Goal: Transaction & Acquisition: Purchase product/service

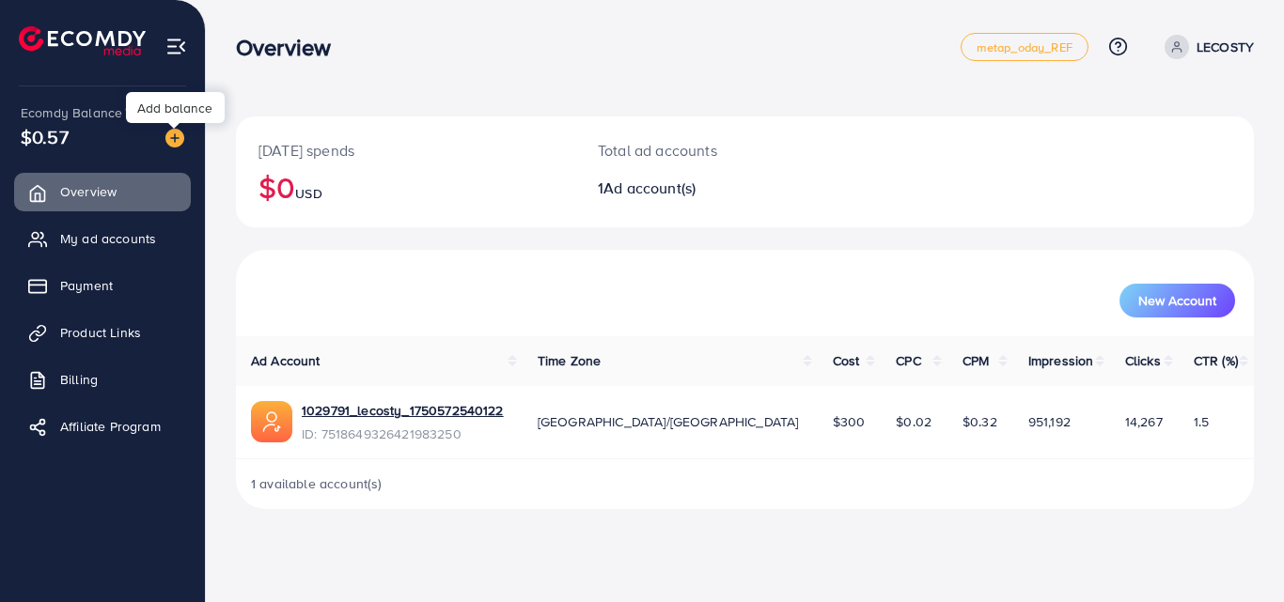
click at [175, 134] on img at bounding box center [174, 138] width 19 height 19
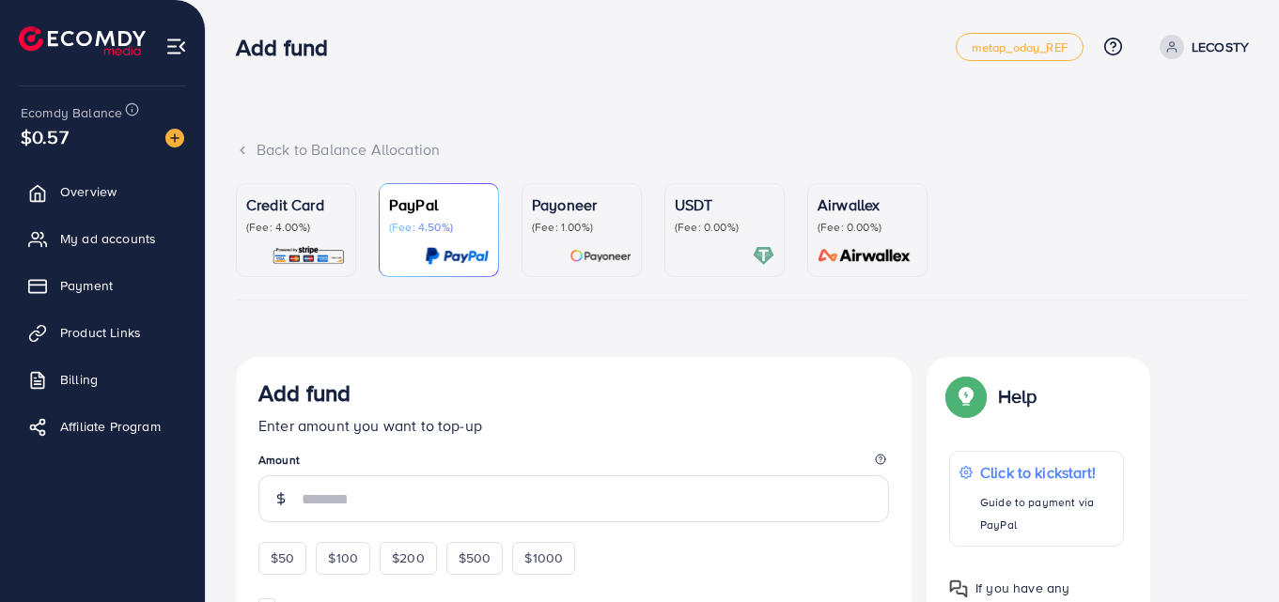
click at [361, 242] on ul "Credit Card (Fee: 4.00%) PayPal (Fee: 4.50%) Payoneer (Fee: 1.00%) USDT (Fee: 0…" at bounding box center [742, 241] width 1013 height 117
click at [325, 237] on div "Credit Card (Fee: 4.00%)" at bounding box center [296, 230] width 100 height 73
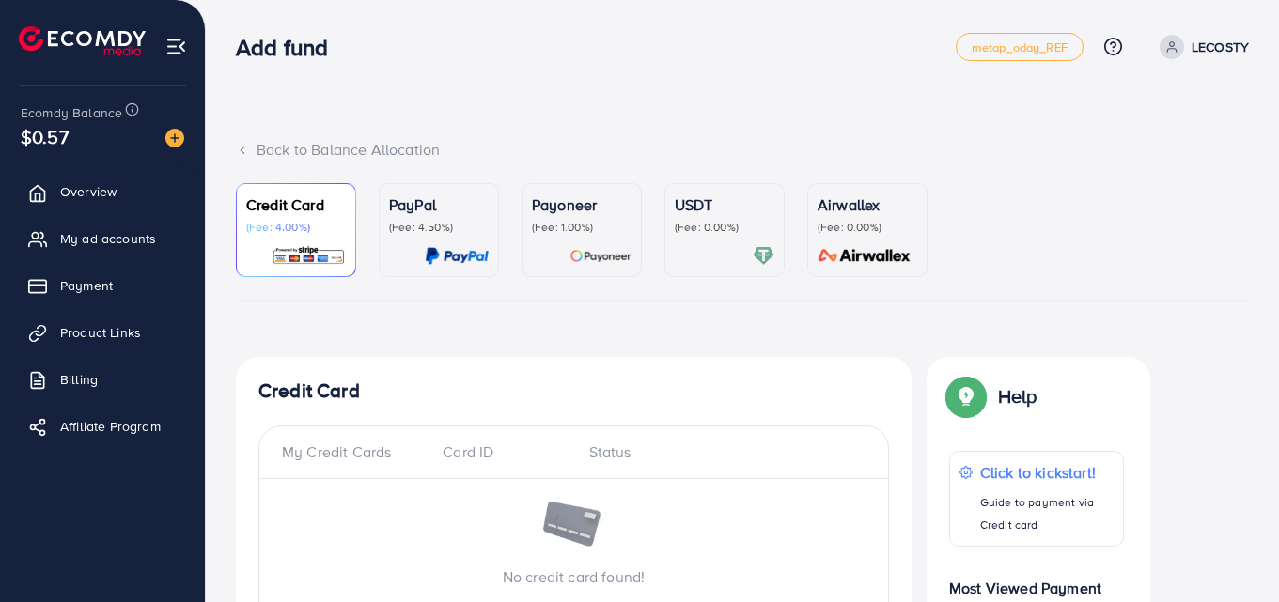
click at [1166, 51] on icon at bounding box center [1171, 46] width 13 height 13
click at [1134, 121] on span "Profile" at bounding box center [1132, 112] width 43 height 23
select select "********"
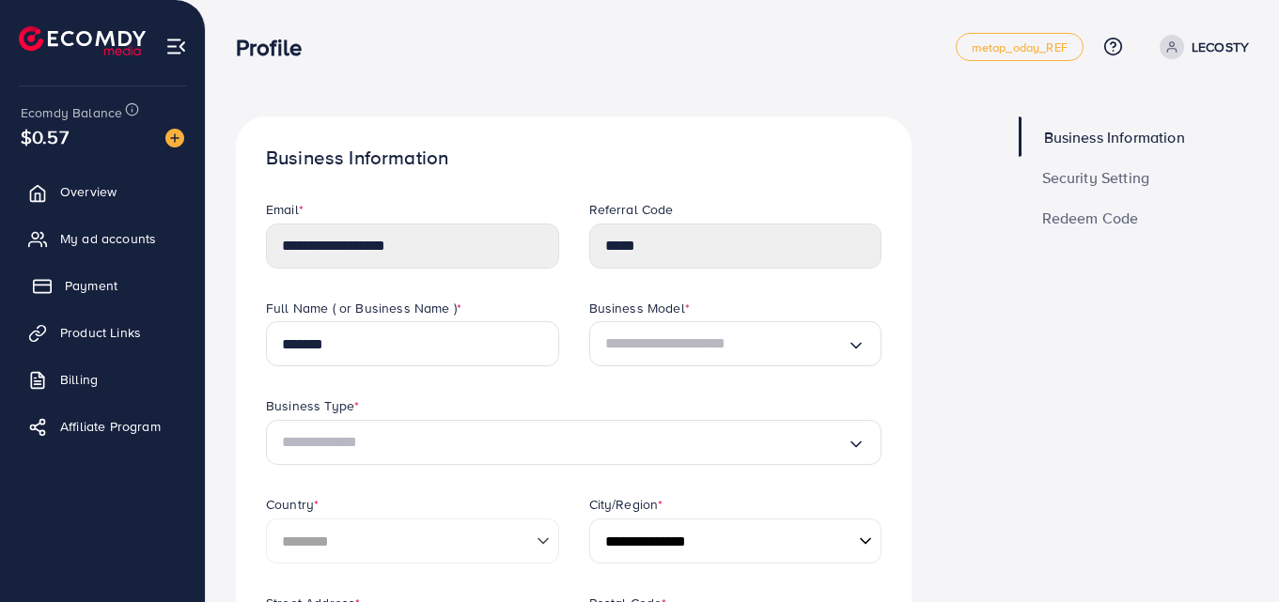
click at [98, 293] on span "Payment" at bounding box center [91, 285] width 53 height 19
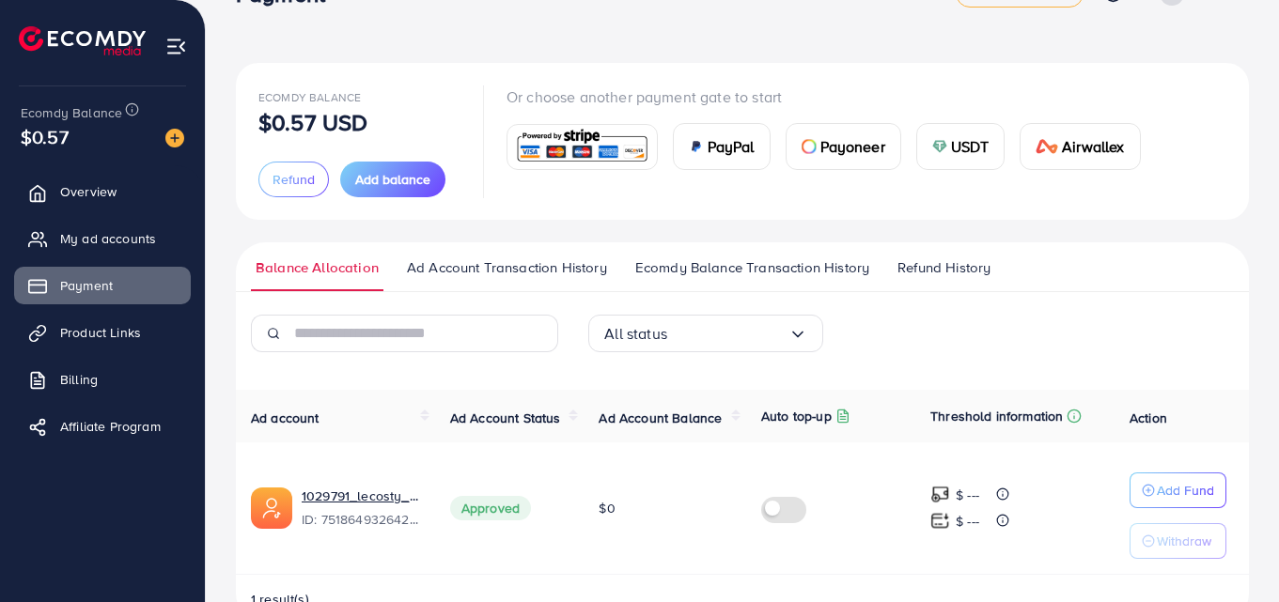
scroll to position [105, 0]
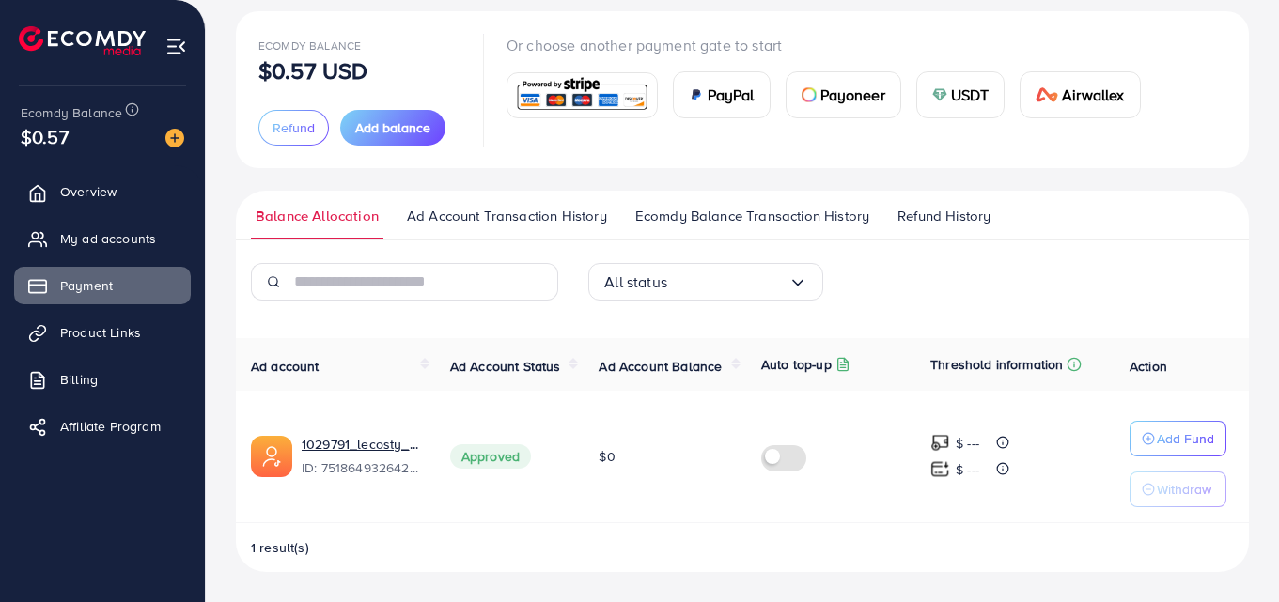
click at [565, 96] on img at bounding box center [582, 95] width 138 height 40
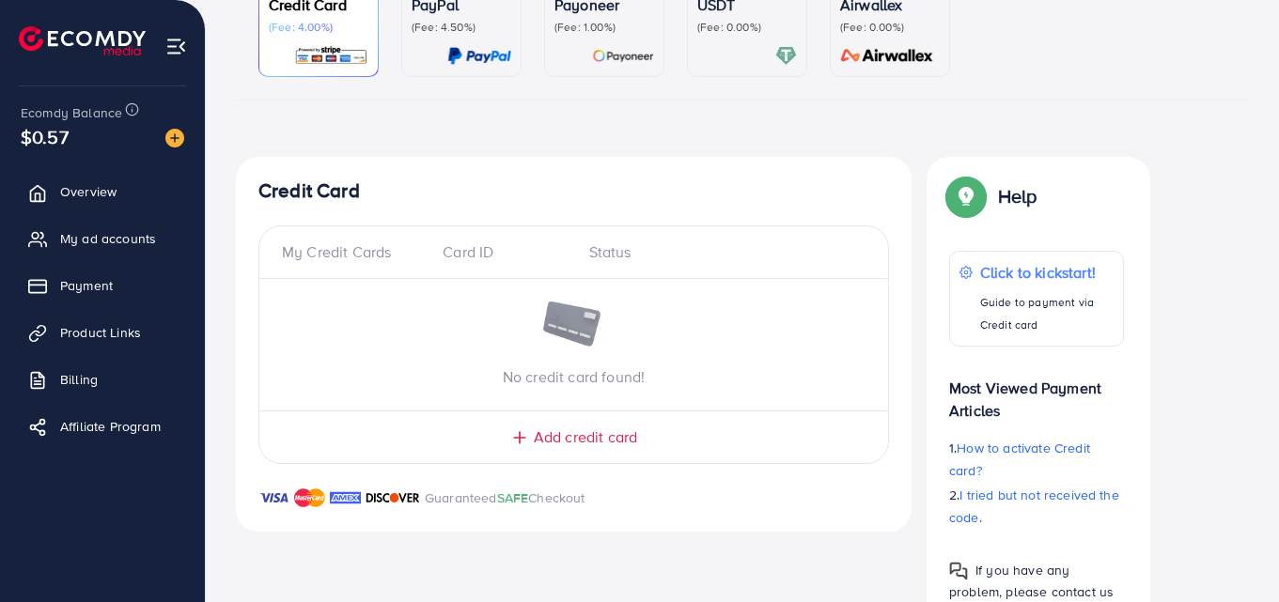
scroll to position [290, 0]
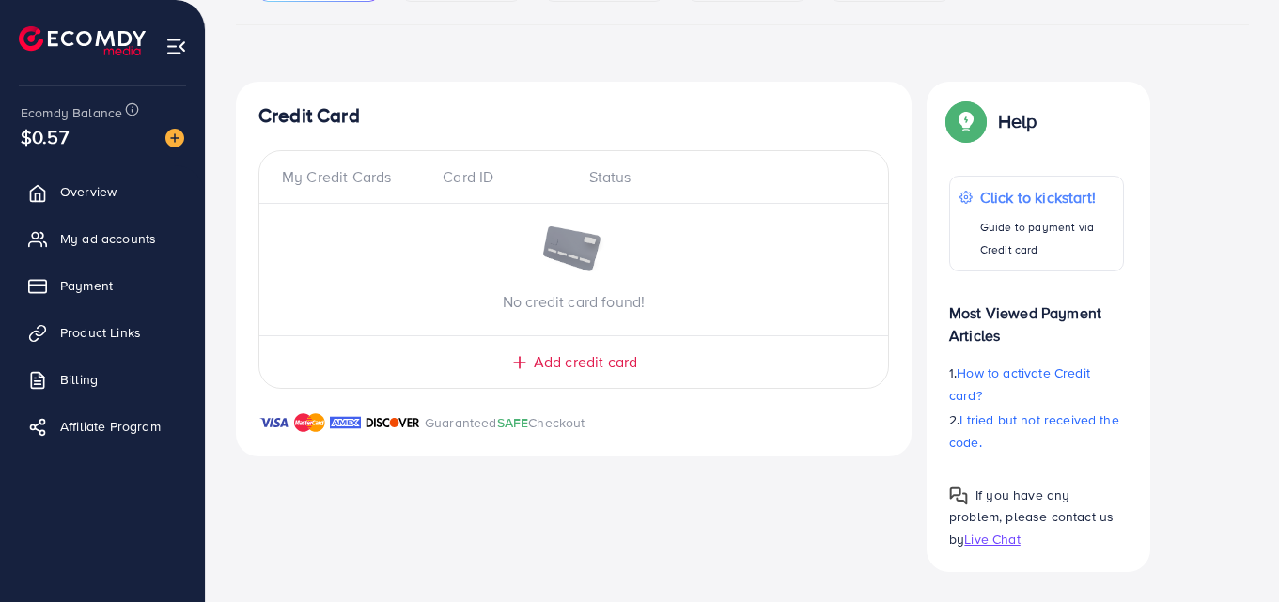
click at [565, 361] on span "Add credit card" at bounding box center [585, 363] width 103 height 22
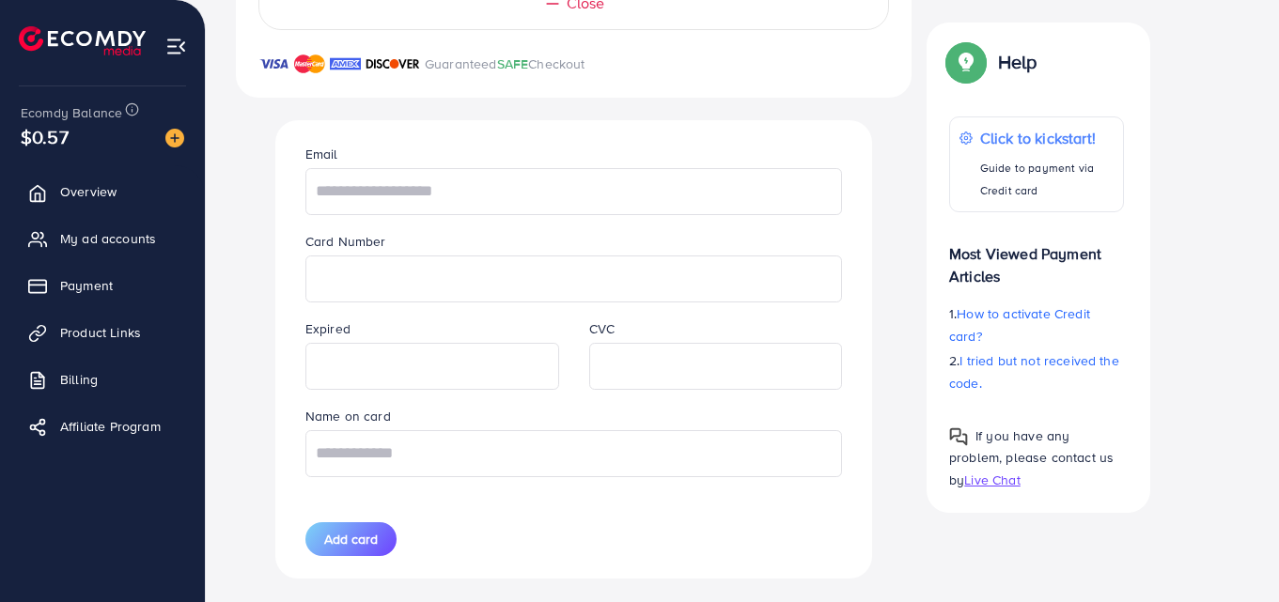
scroll to position [679, 0]
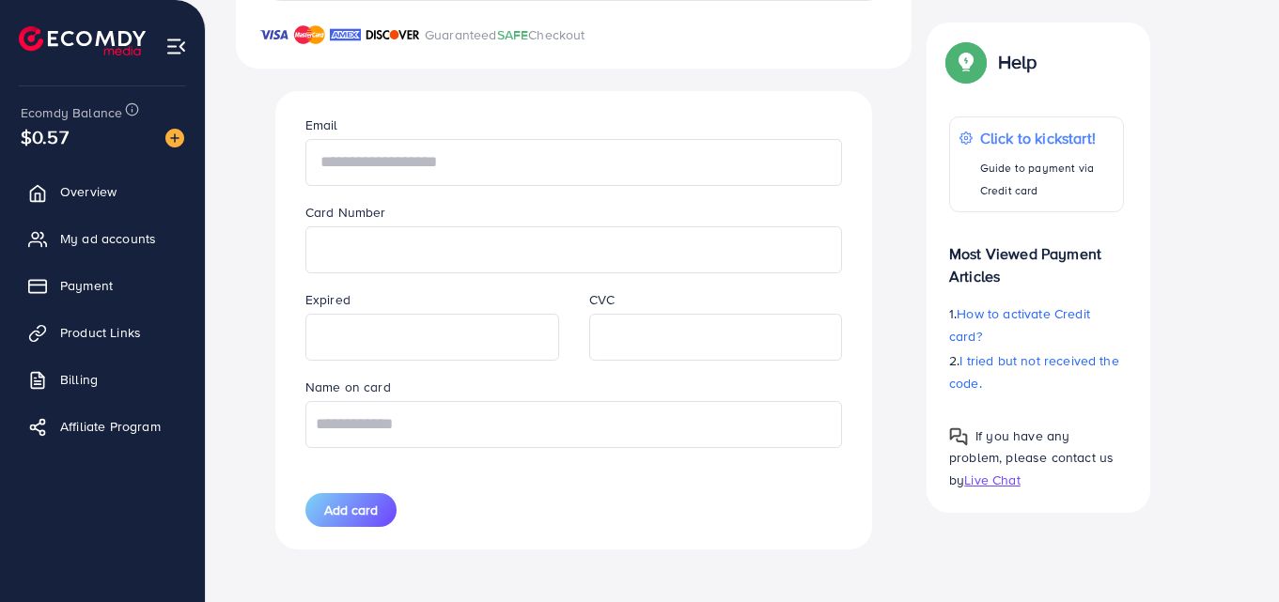
click at [436, 167] on input "text" at bounding box center [573, 162] width 537 height 47
click at [453, 429] on input "text" at bounding box center [573, 424] width 537 height 47
type input "*"
type input "**********"
click at [542, 162] on input "text" at bounding box center [573, 162] width 537 height 47
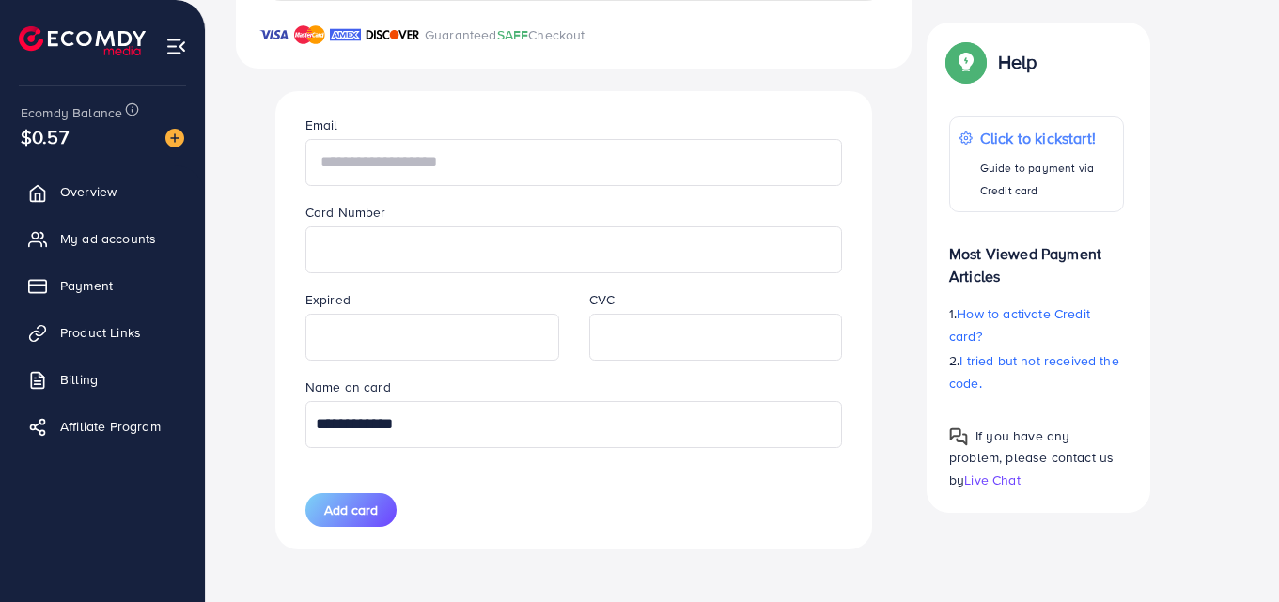
type input "*"
type input "**********"
click at [333, 507] on span "Add card" at bounding box center [351, 510] width 54 height 19
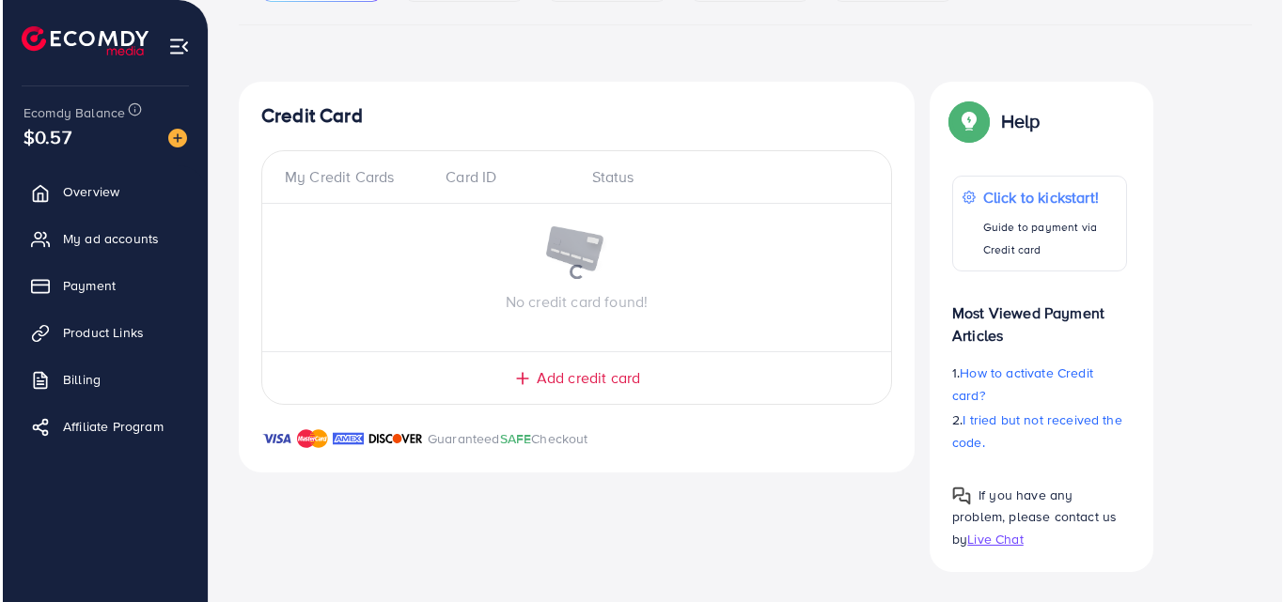
scroll to position [290, 0]
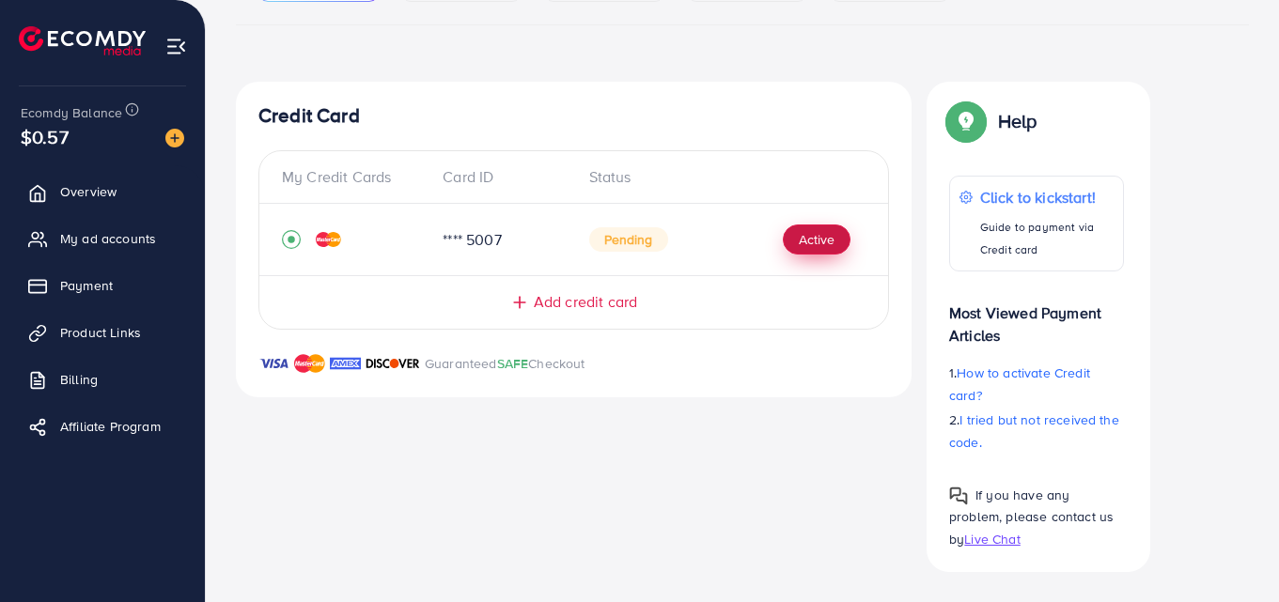
click at [817, 248] on button "Active" at bounding box center [817, 240] width 68 height 30
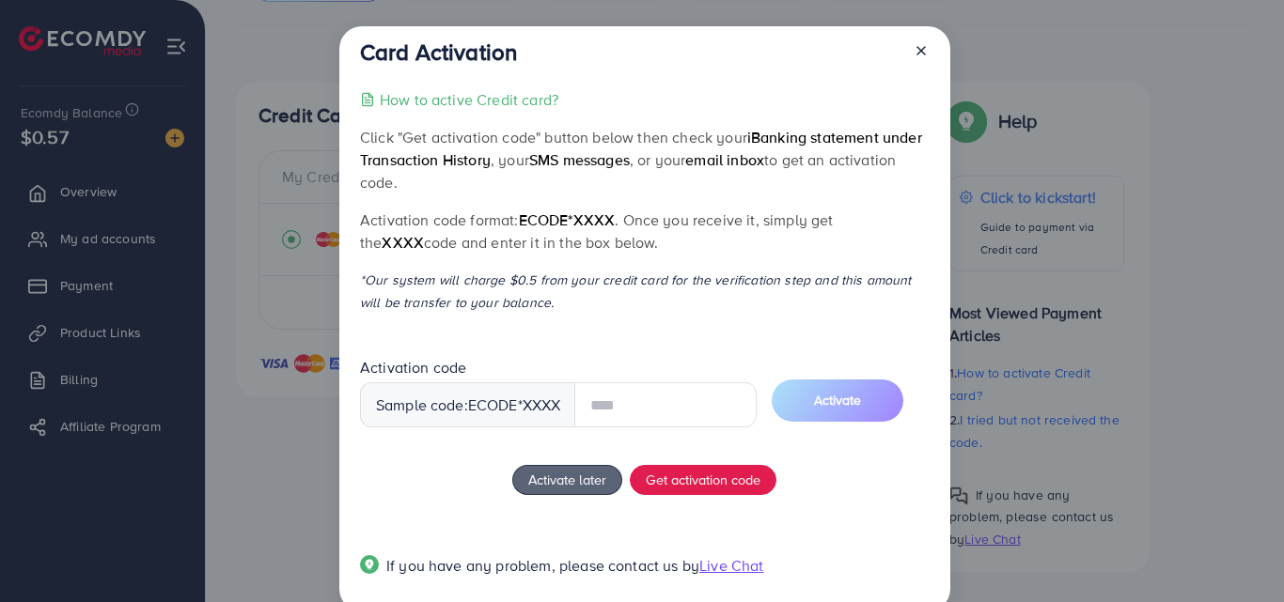
click at [639, 405] on input "text" at bounding box center [665, 405] width 182 height 45
click at [657, 475] on div "How to active Credit card? Click "Get activation code" button below then check …" at bounding box center [644, 344] width 569 height 512
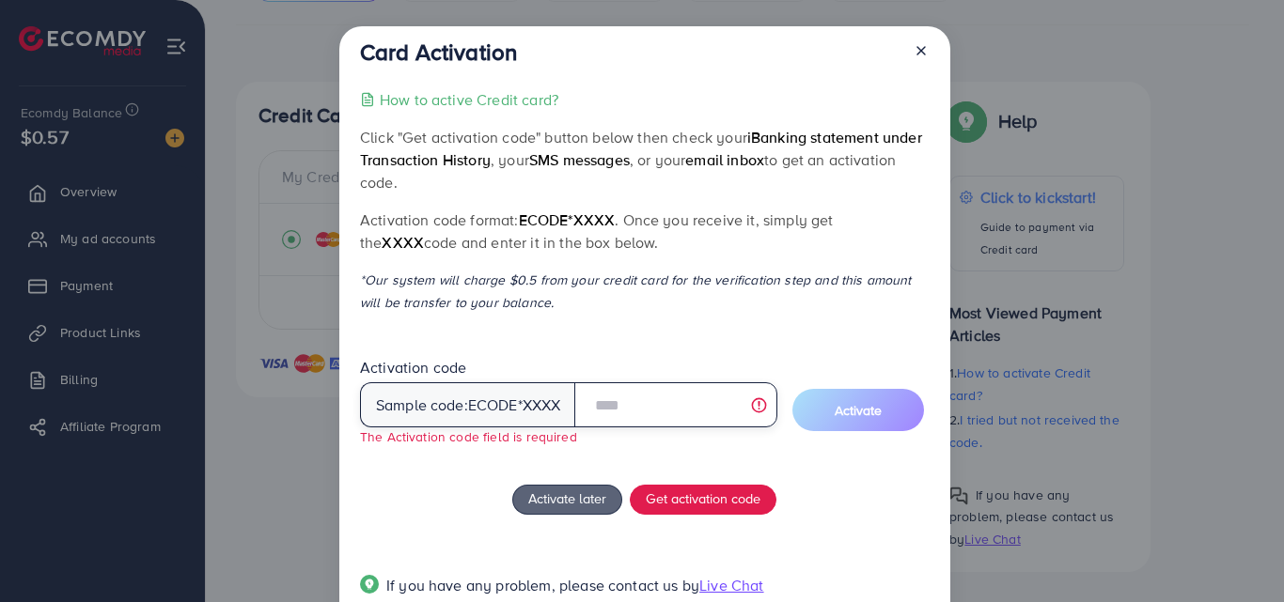
click at [642, 414] on input "text" at bounding box center [675, 405] width 202 height 45
click at [763, 398] on input "text" at bounding box center [675, 405] width 202 height 45
click at [663, 405] on input "text" at bounding box center [675, 405] width 202 height 45
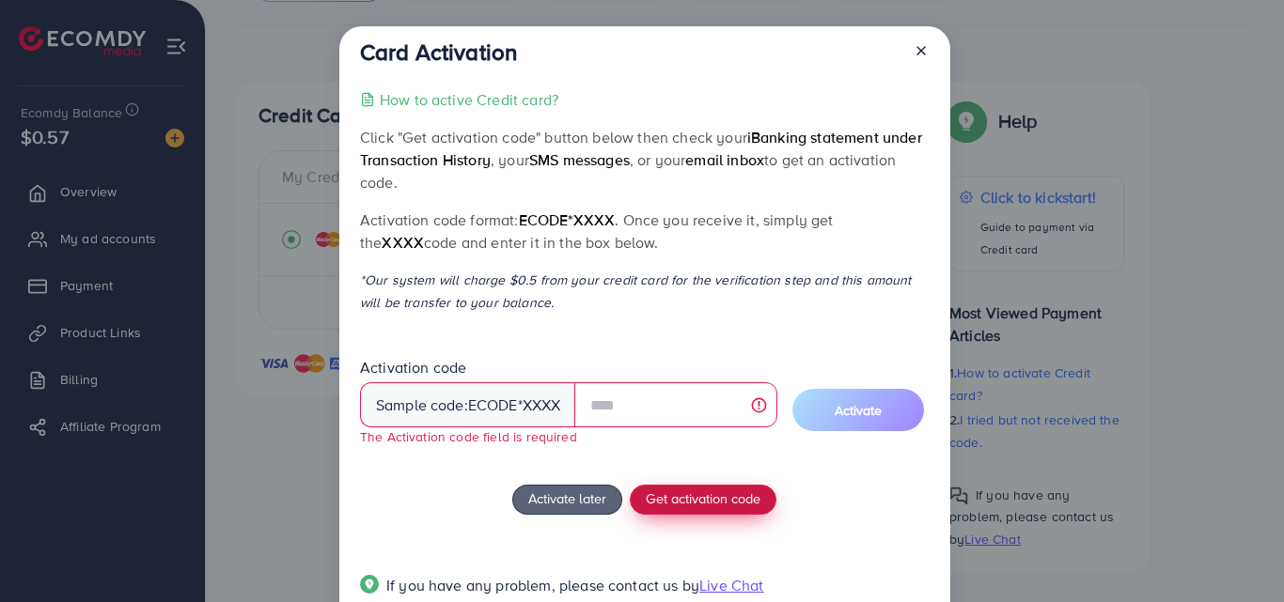
click at [727, 492] on span "Get activation code" at bounding box center [703, 499] width 115 height 20
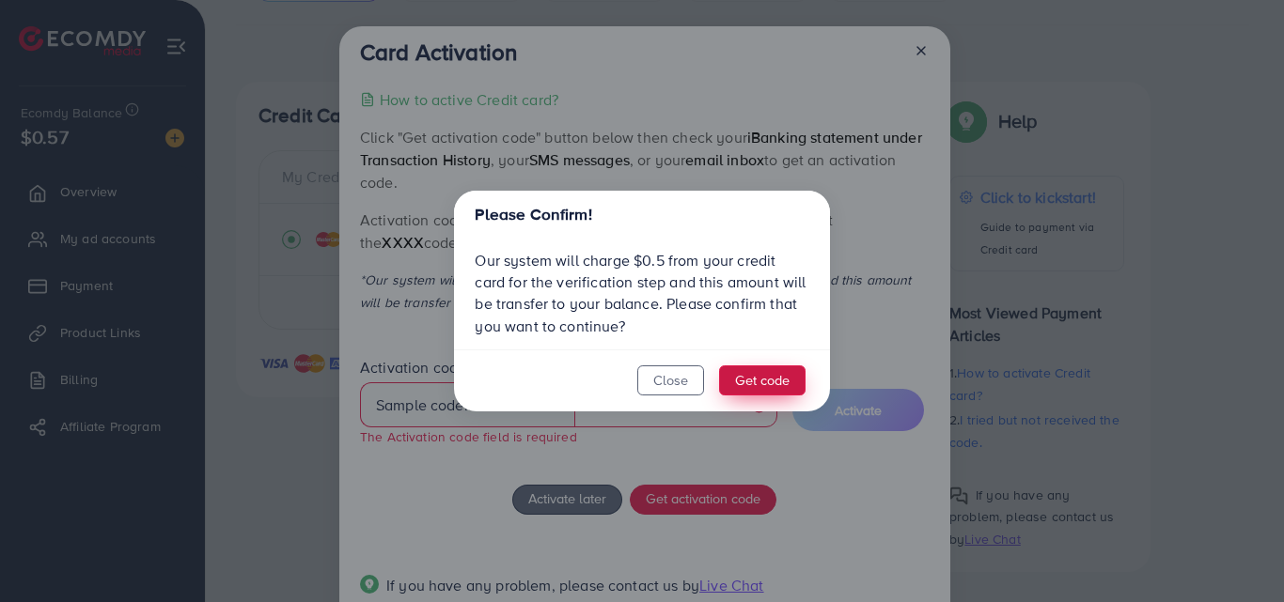
click at [740, 376] on button "Get code" at bounding box center [762, 381] width 86 height 30
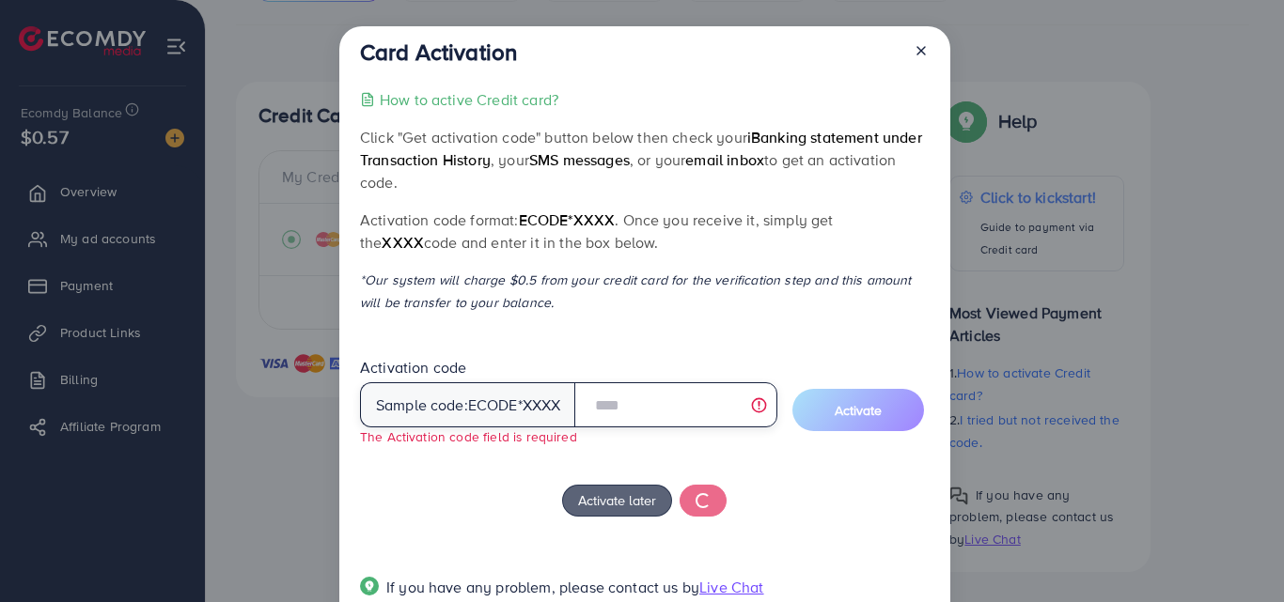
click at [717, 400] on input "text" at bounding box center [675, 405] width 202 height 45
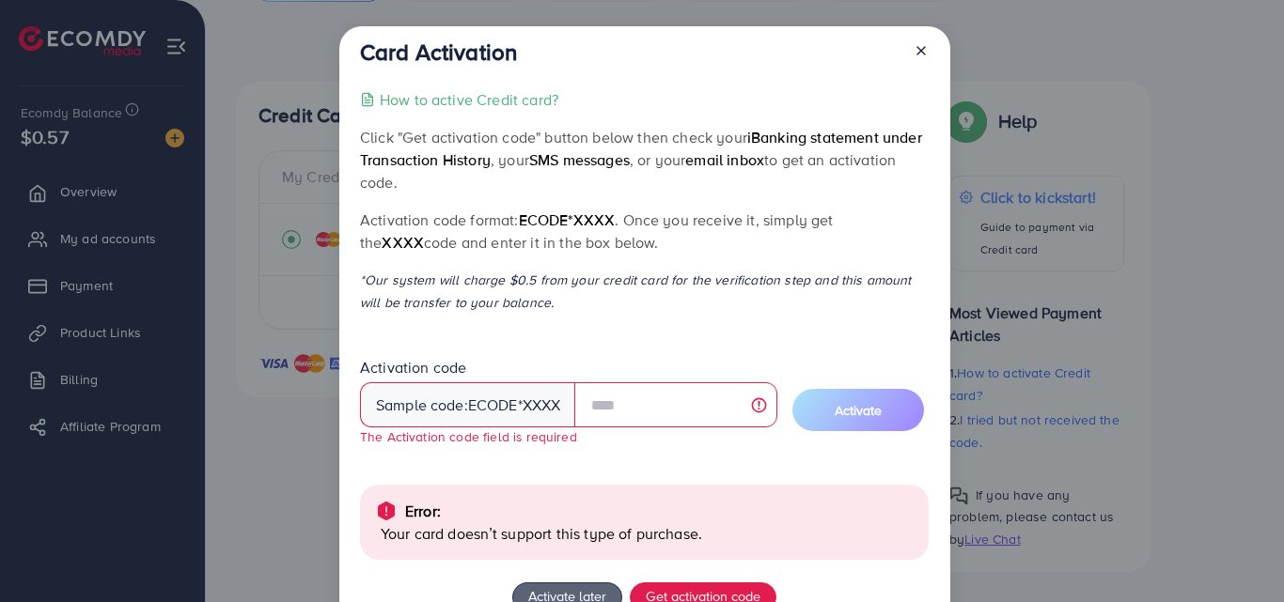
scroll to position [153, 0]
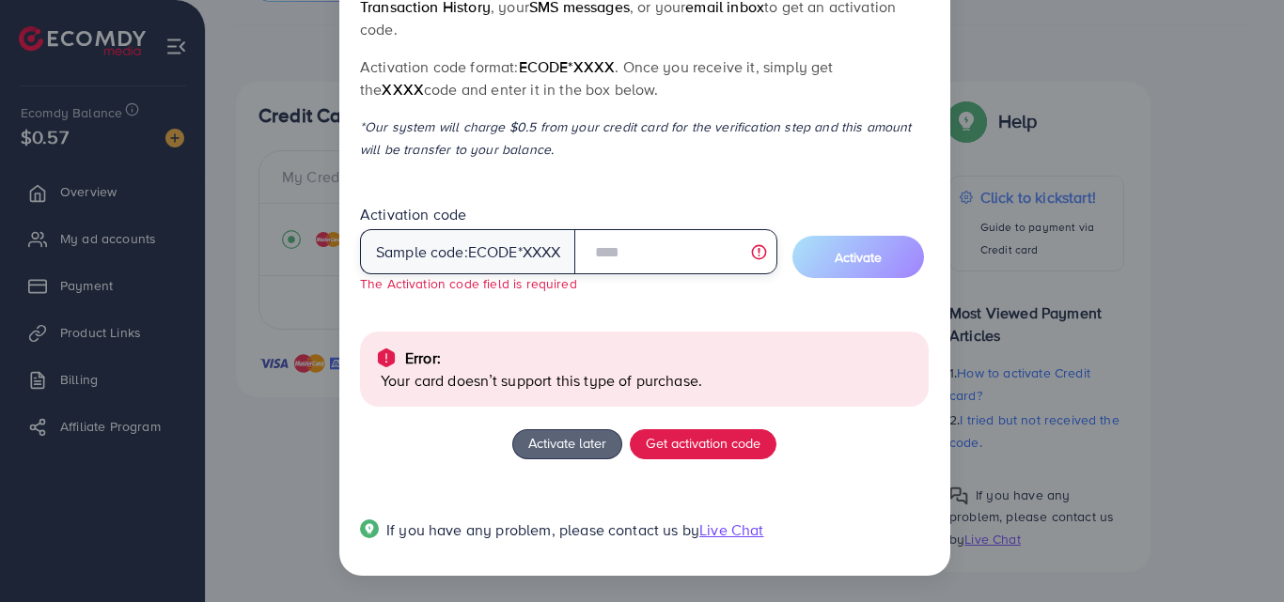
click at [664, 250] on input "text" at bounding box center [675, 251] width 202 height 45
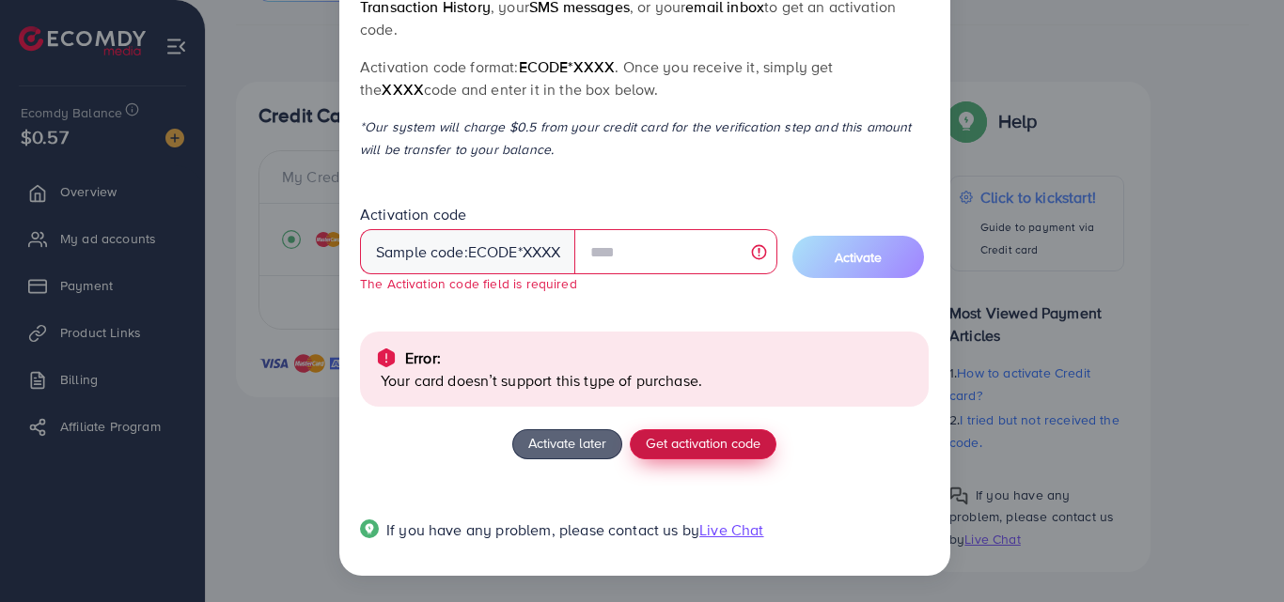
click at [699, 445] on span "Get activation code" at bounding box center [703, 443] width 115 height 20
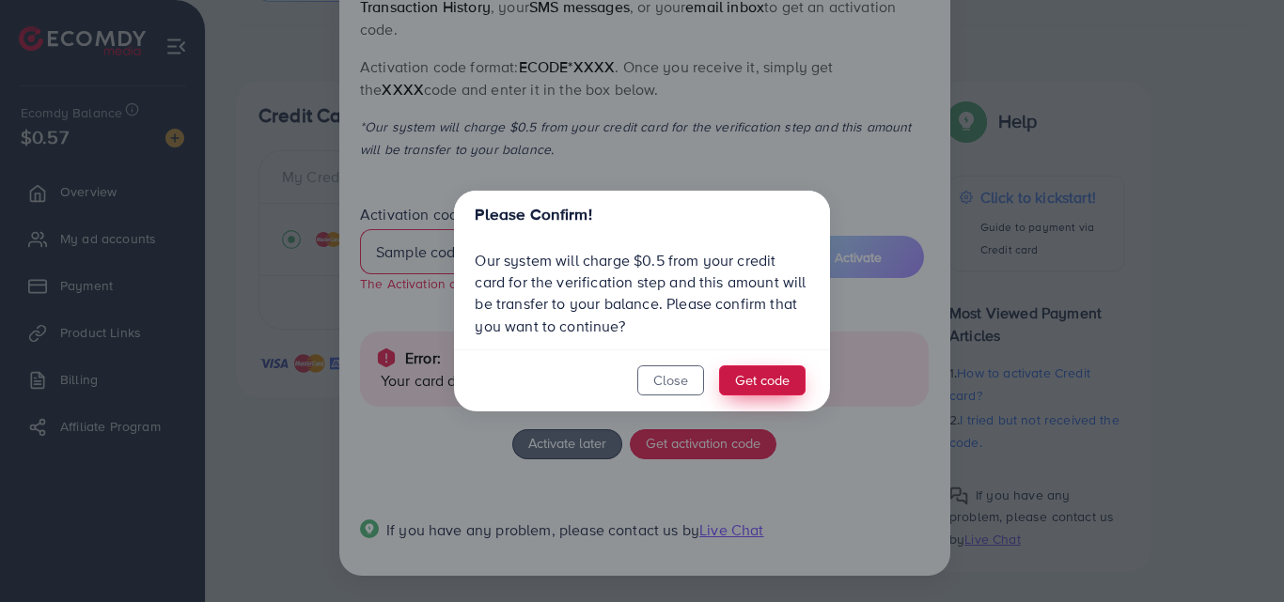
click at [748, 375] on button "Get code" at bounding box center [762, 381] width 86 height 30
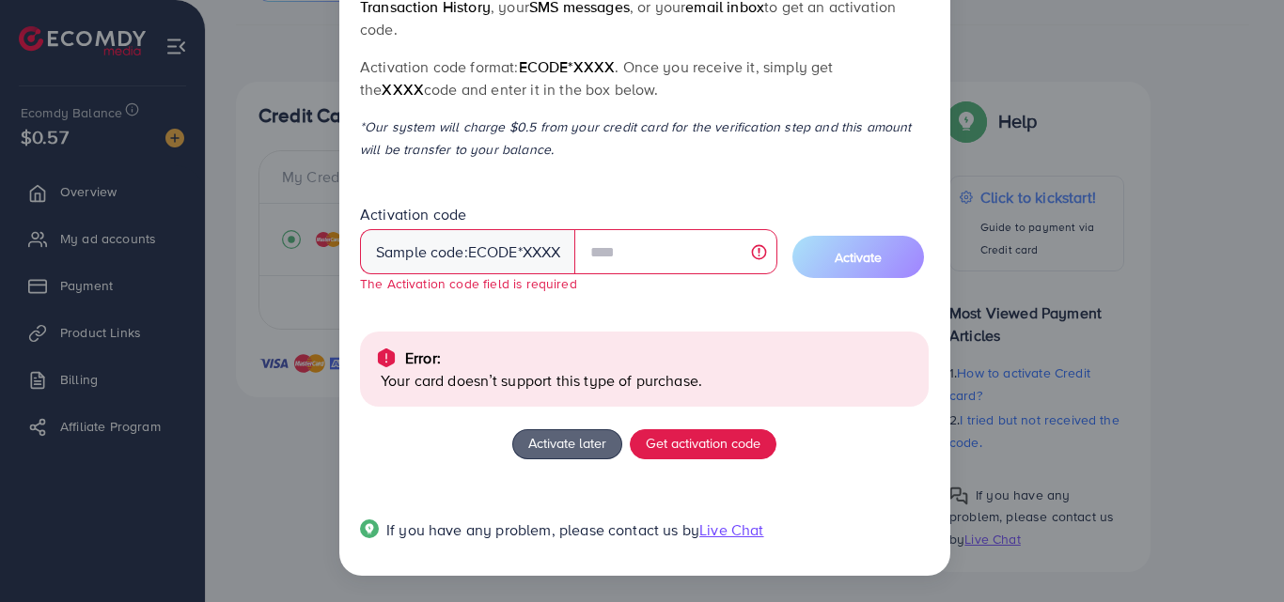
click at [607, 392] on div "Error: Your card doesn’t support this type of purchase." at bounding box center [644, 369] width 569 height 75
click at [436, 382] on p "Your card doesn’t support this type of purchase." at bounding box center [647, 380] width 533 height 23
click at [438, 258] on div "Sample code: ecode *XXXX" at bounding box center [468, 251] width 216 height 45
click at [648, 275] on div "Activation code Sample code: ecode *XXXX The Activation code field is required" at bounding box center [568, 249] width 417 height 90
click at [641, 266] on input "text" at bounding box center [675, 251] width 202 height 45
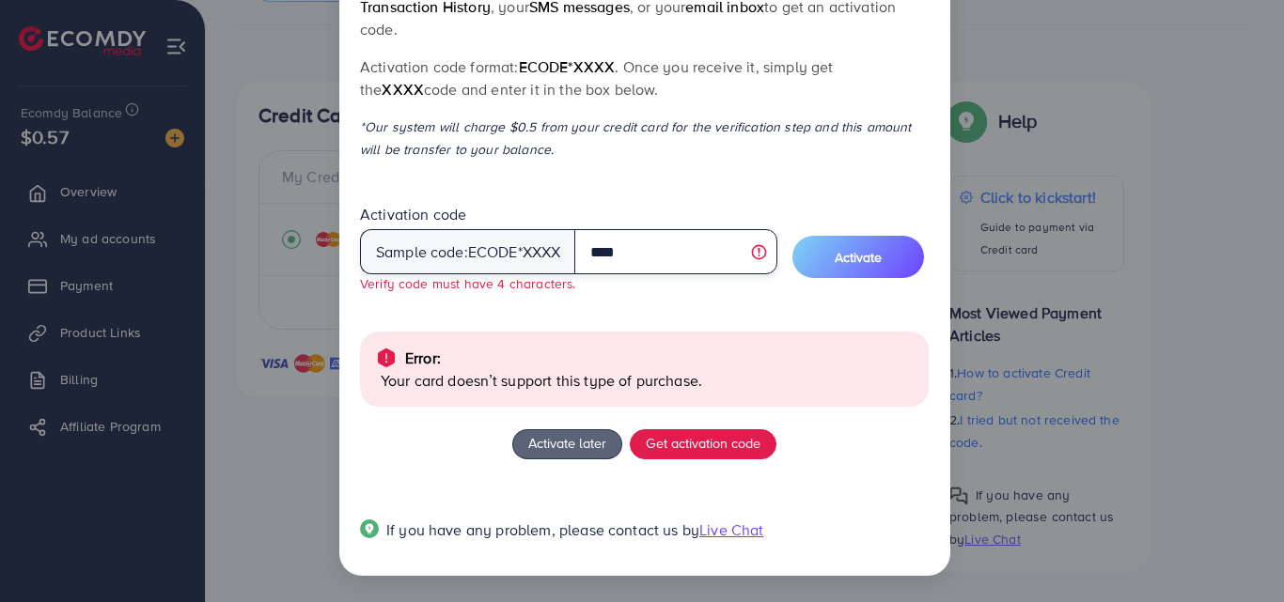
scroll to position [133, 0]
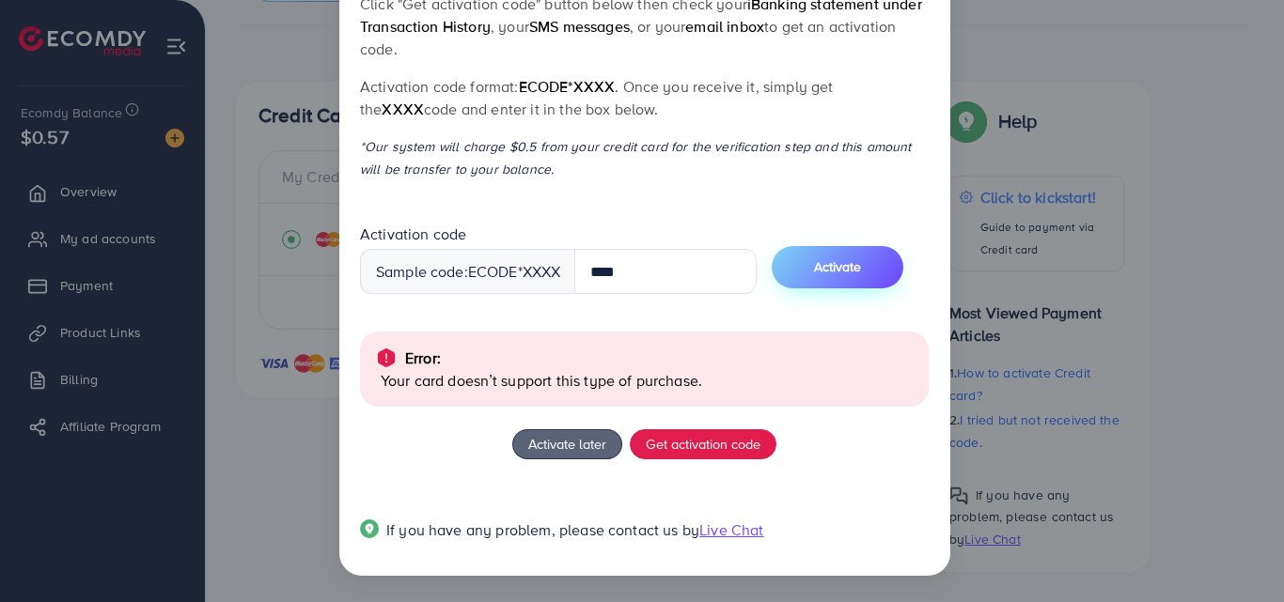
click at [831, 272] on span "Activate" at bounding box center [837, 267] width 47 height 19
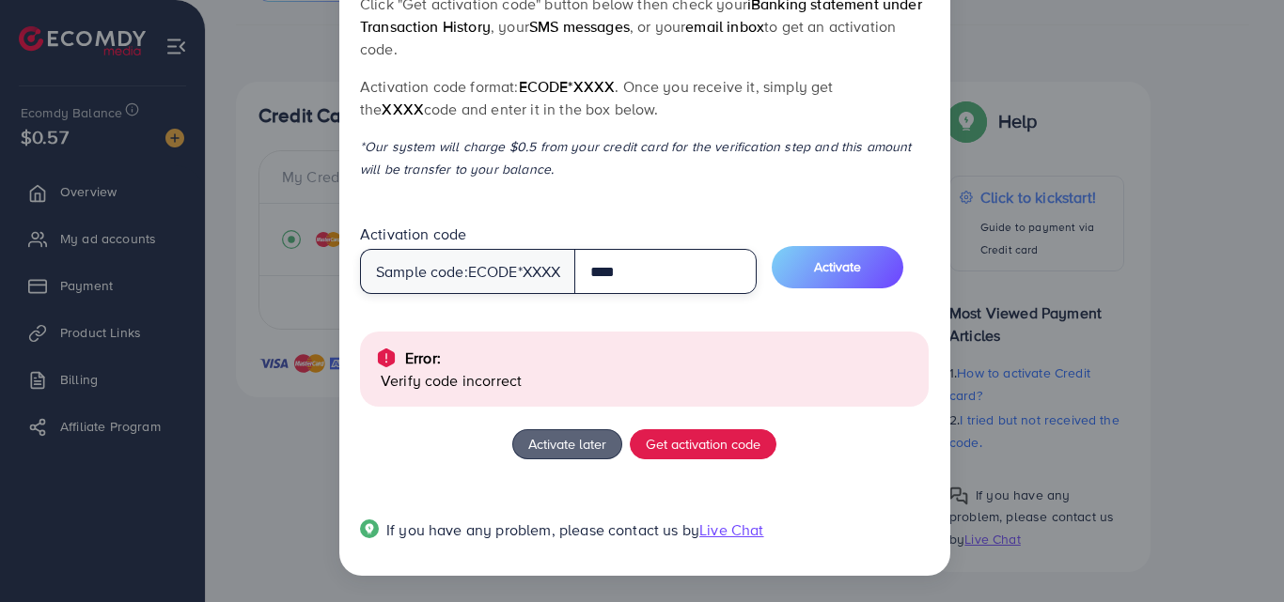
click at [660, 279] on input "****" at bounding box center [665, 271] width 182 height 45
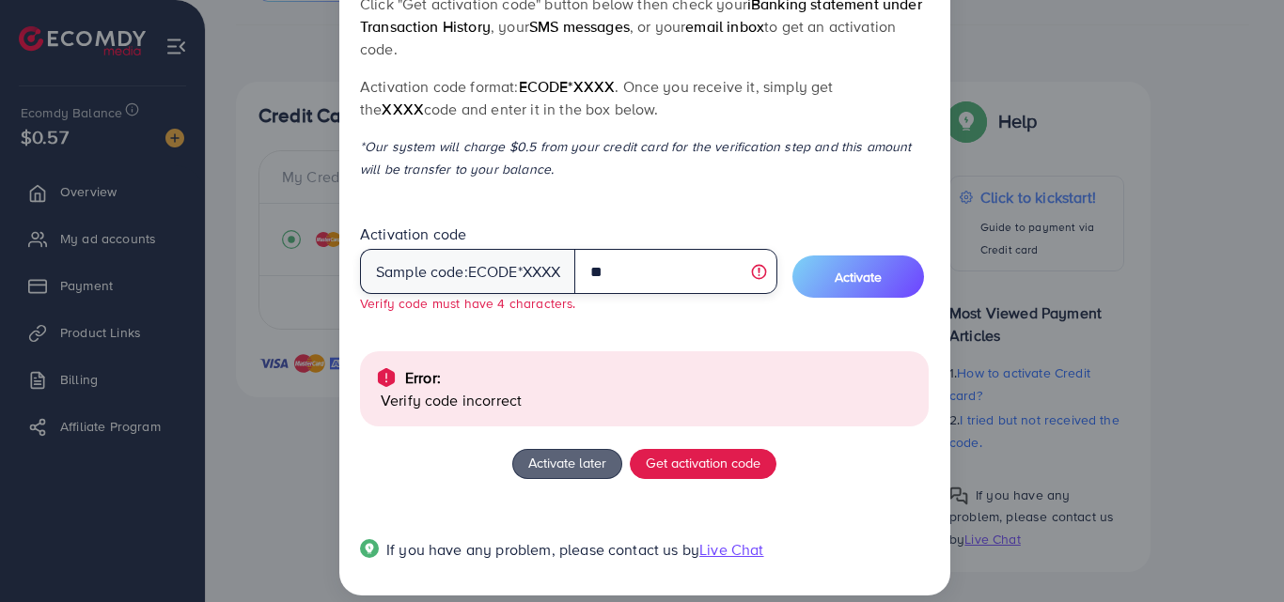
type input "*"
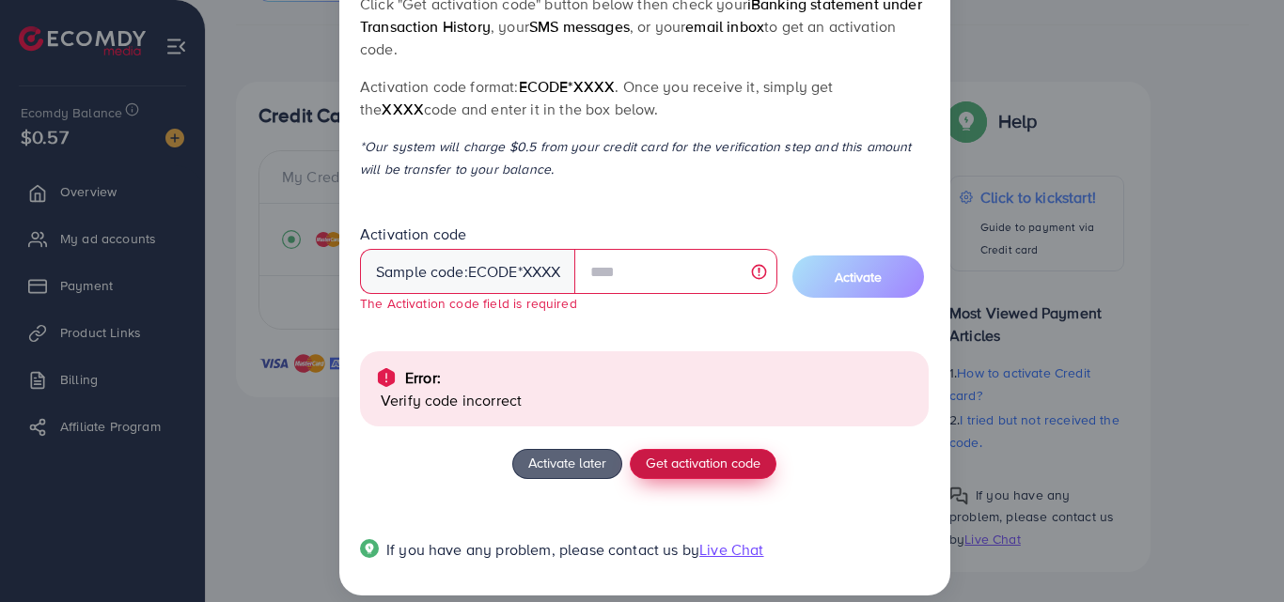
click at [716, 459] on span "Get activation code" at bounding box center [703, 463] width 115 height 20
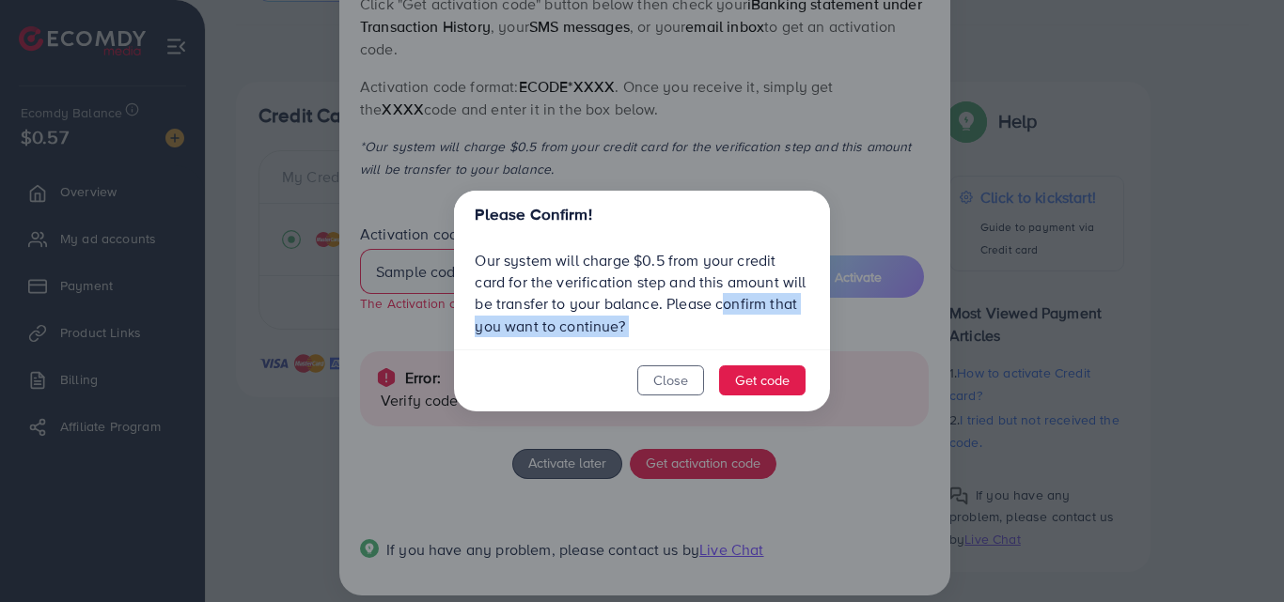
drag, startPoint x: 716, startPoint y: 459, endPoint x: 727, endPoint y: 312, distance: 147.0
click at [727, 312] on div "Please Confirm! Our system will charge $0.5 from your credit card for the verif…" at bounding box center [642, 301] width 1284 height 602
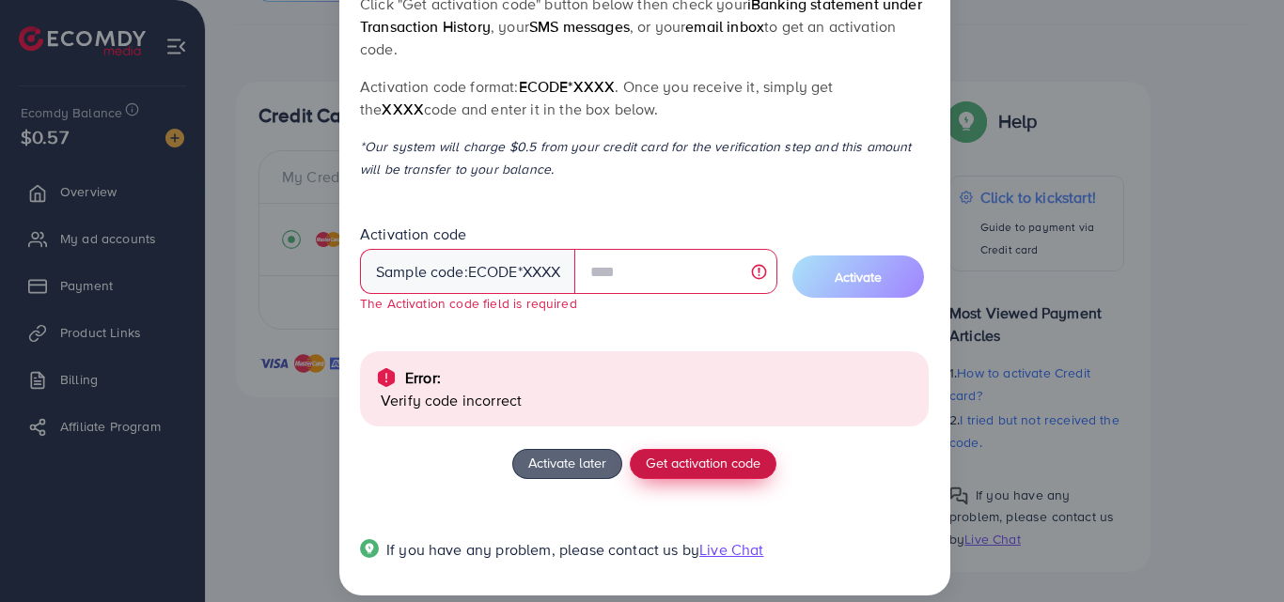
click at [702, 463] on span "Get activation code" at bounding box center [703, 463] width 115 height 20
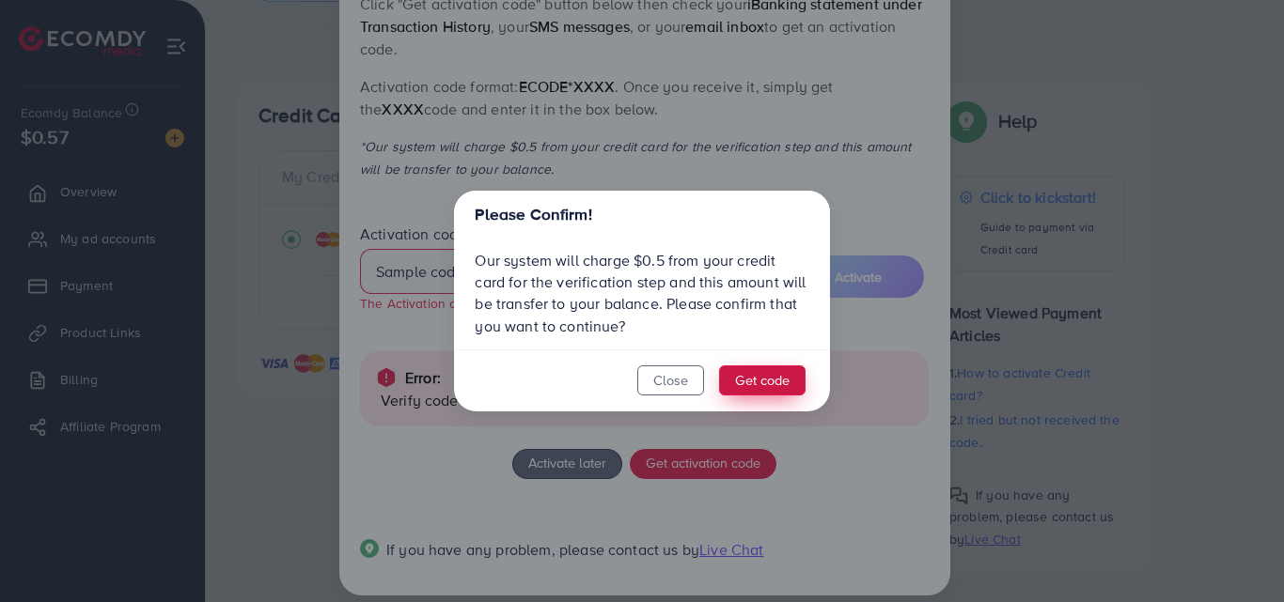
click at [784, 391] on button "Get code" at bounding box center [762, 381] width 86 height 30
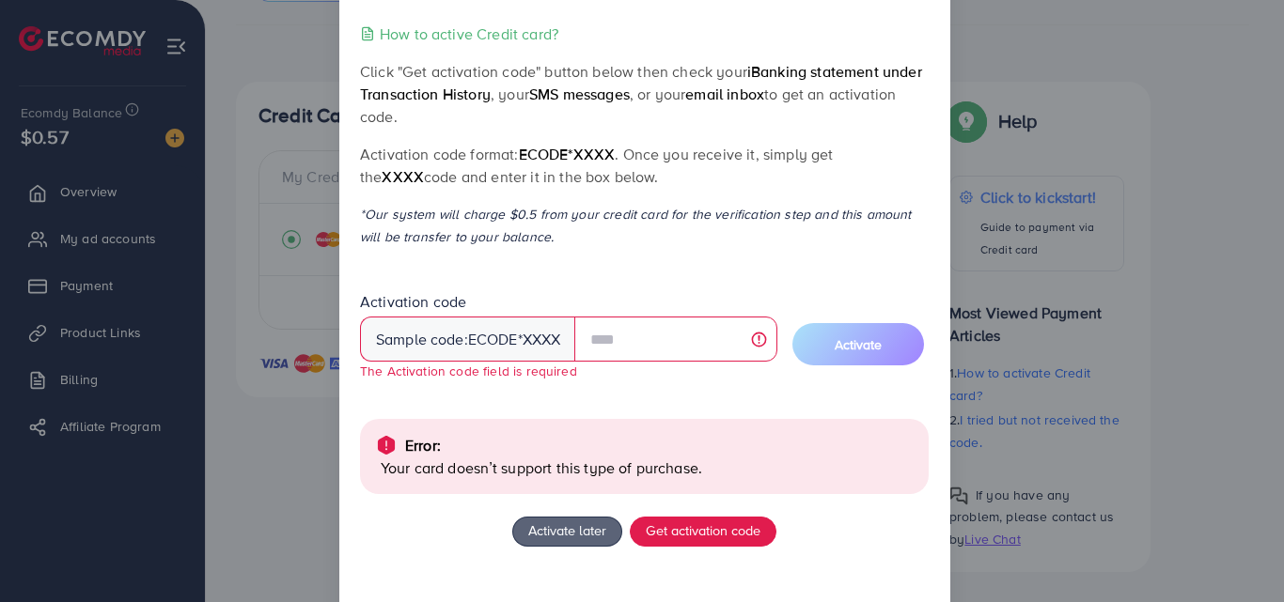
scroll to position [0, 0]
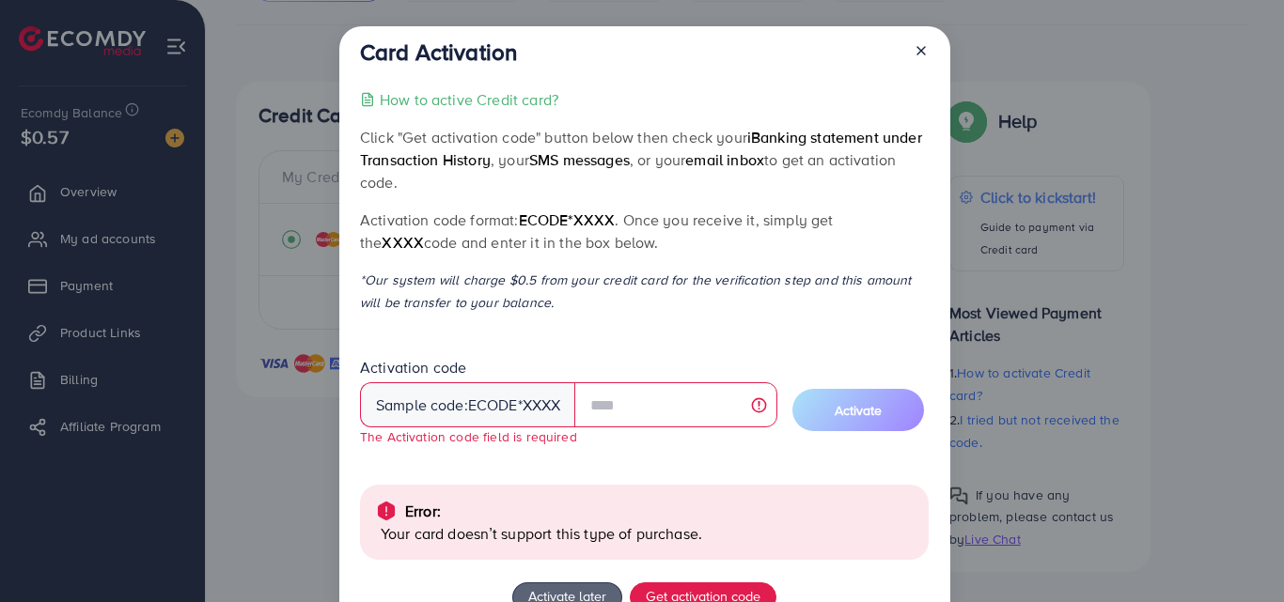
click at [923, 49] on icon at bounding box center [921, 50] width 15 height 15
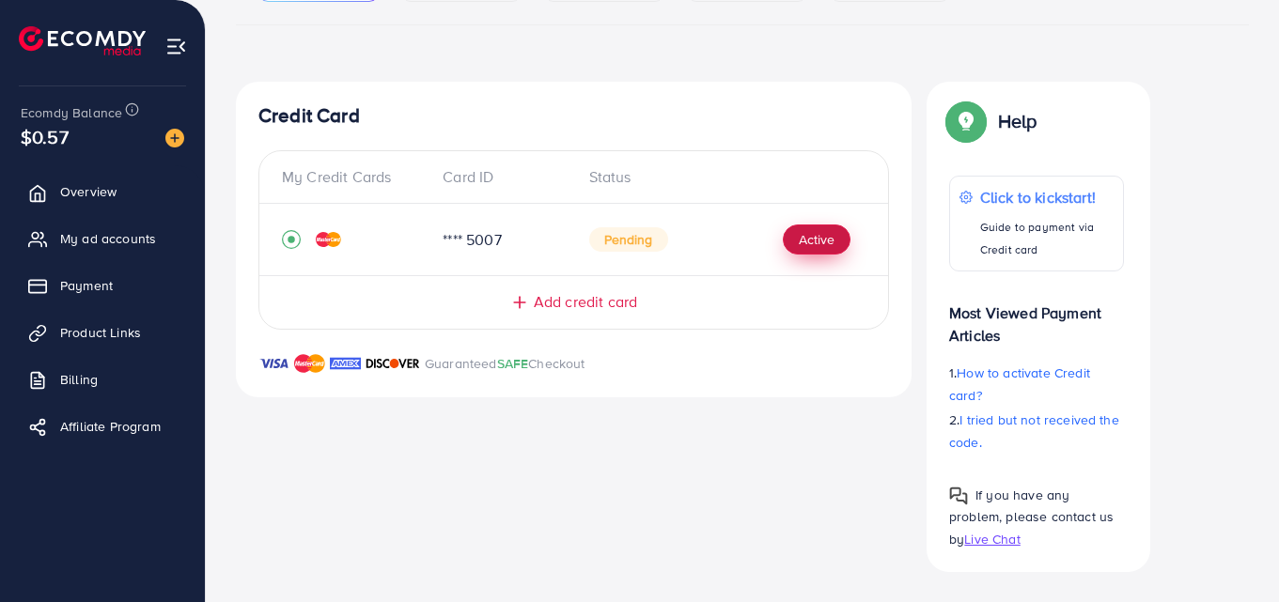
click at [812, 234] on button "Active" at bounding box center [817, 240] width 68 height 30
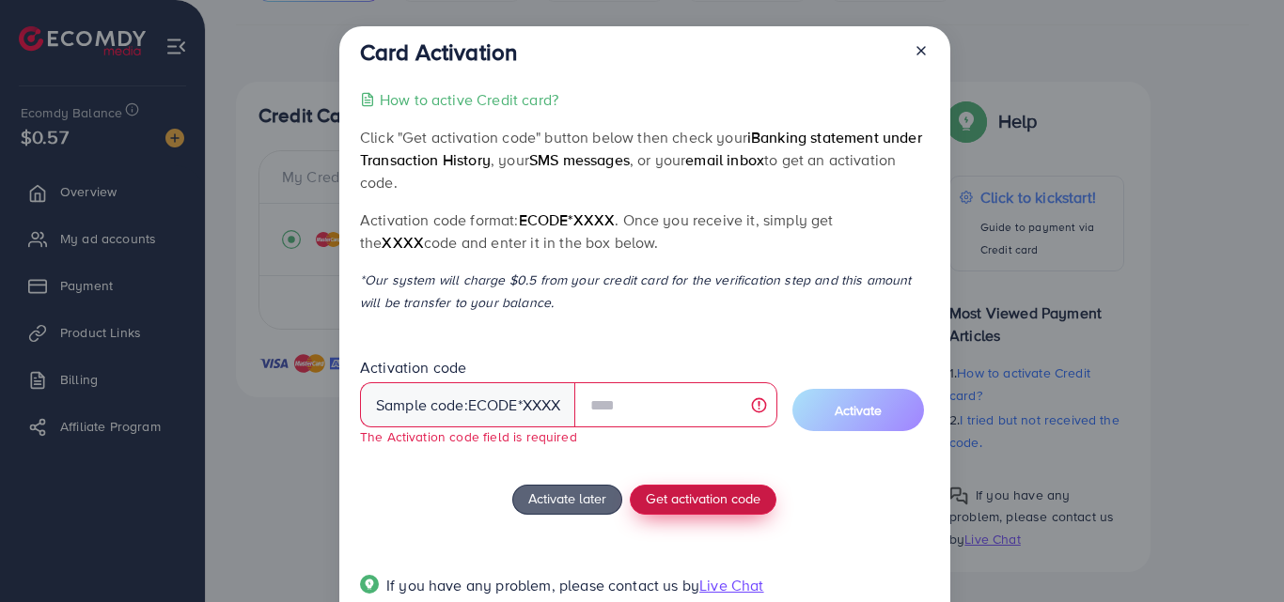
click at [683, 477] on div "How to active Credit card? Click "Get activation code" button below then check …" at bounding box center [644, 353] width 569 height 531
click at [704, 494] on span "Get activation code" at bounding box center [703, 499] width 115 height 20
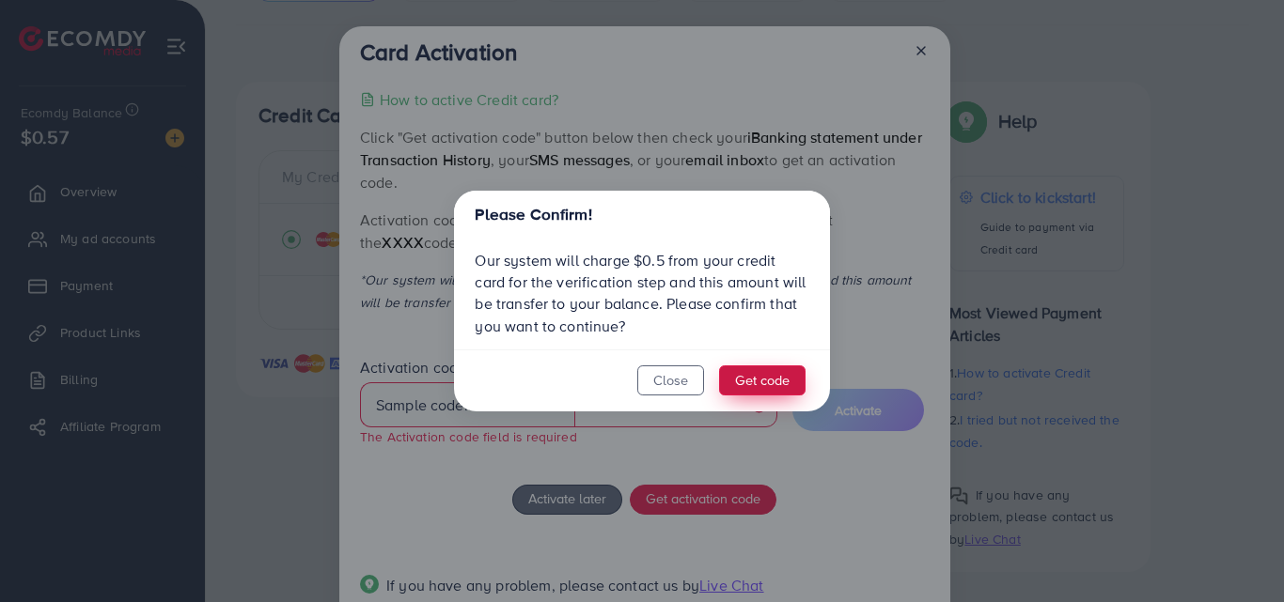
click at [734, 385] on button "Get code" at bounding box center [762, 381] width 86 height 30
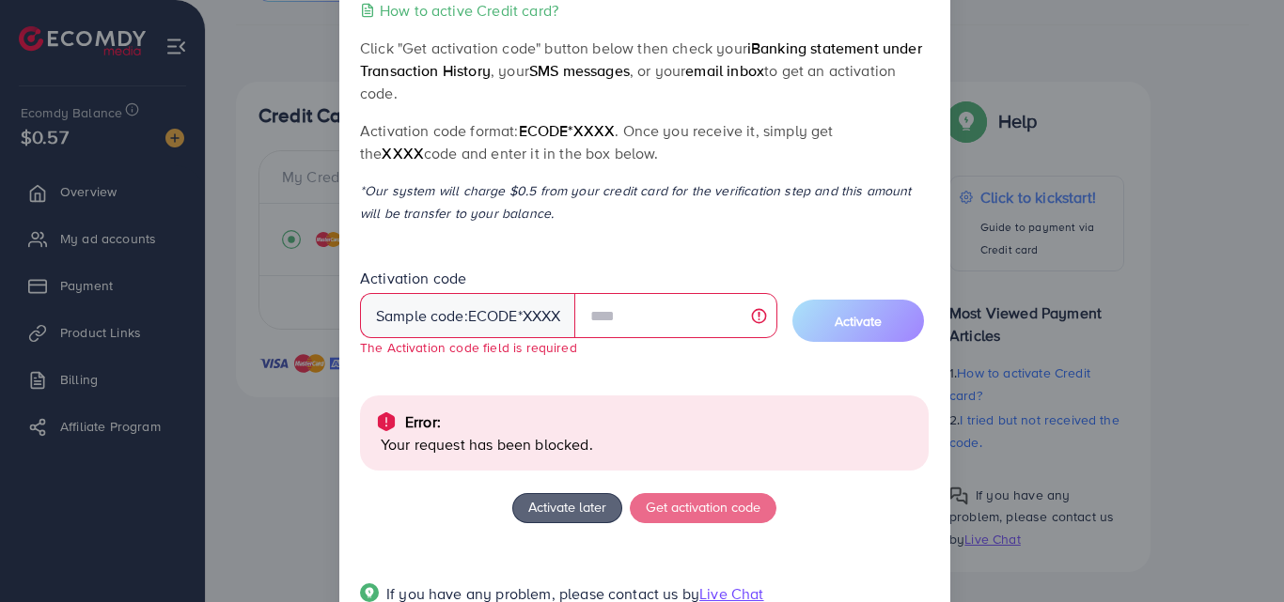
scroll to position [153, 0]
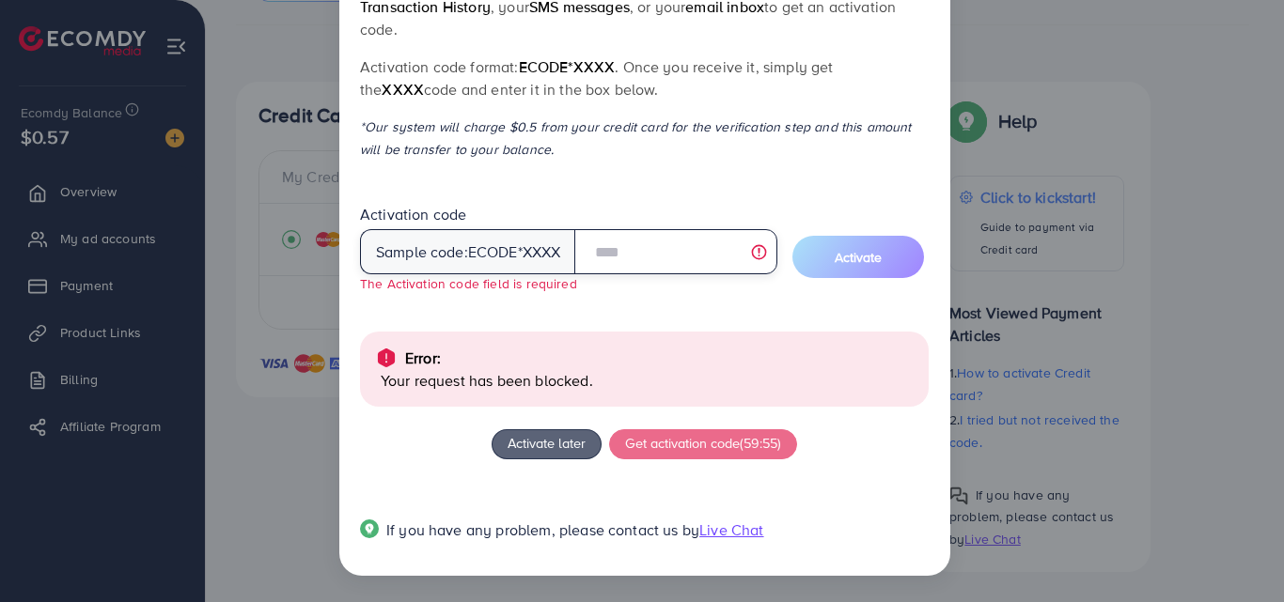
click at [623, 237] on input "text" at bounding box center [675, 251] width 202 height 45
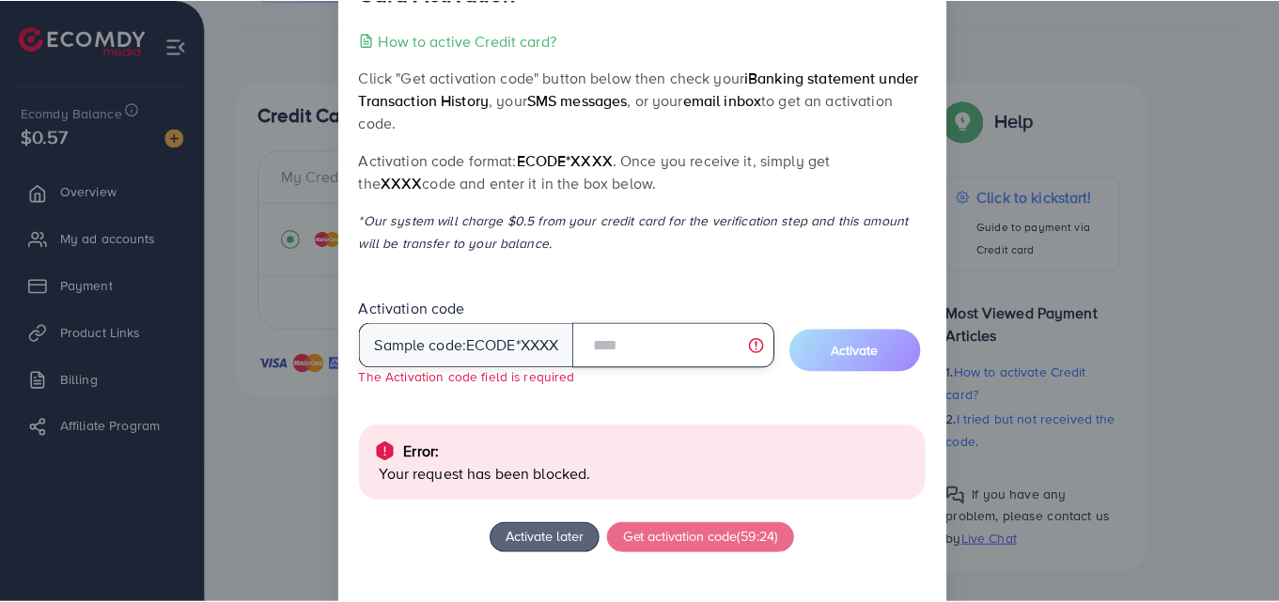
scroll to position [0, 0]
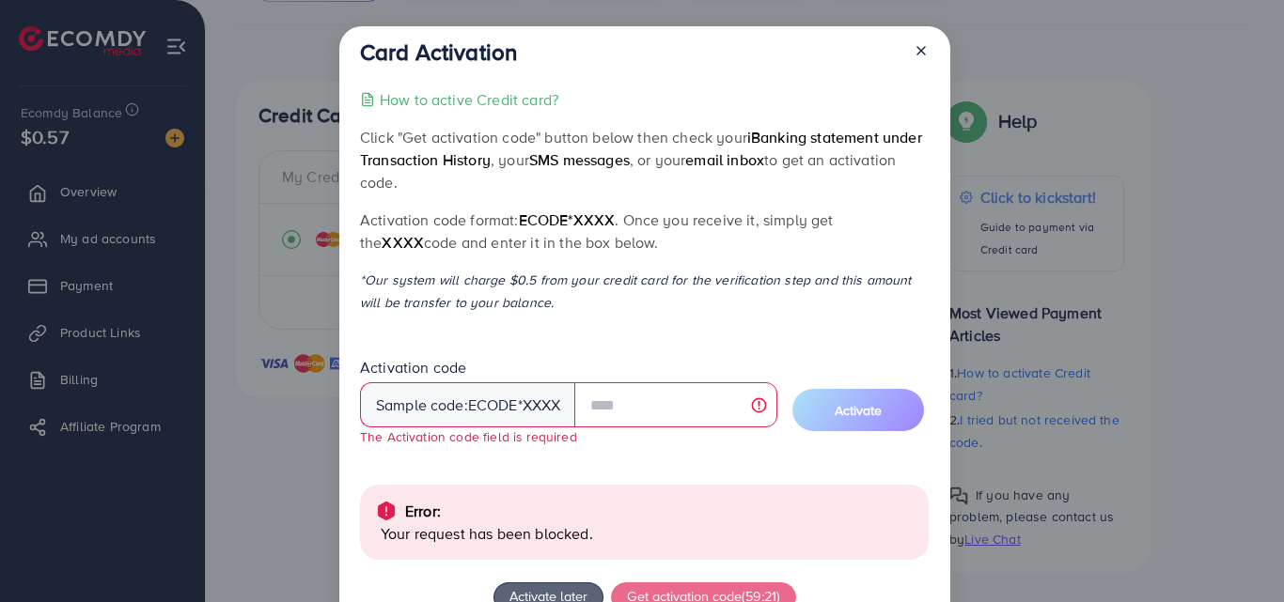
click at [921, 52] on icon at bounding box center [921, 50] width 15 height 15
